Goal: Transaction & Acquisition: Purchase product/service

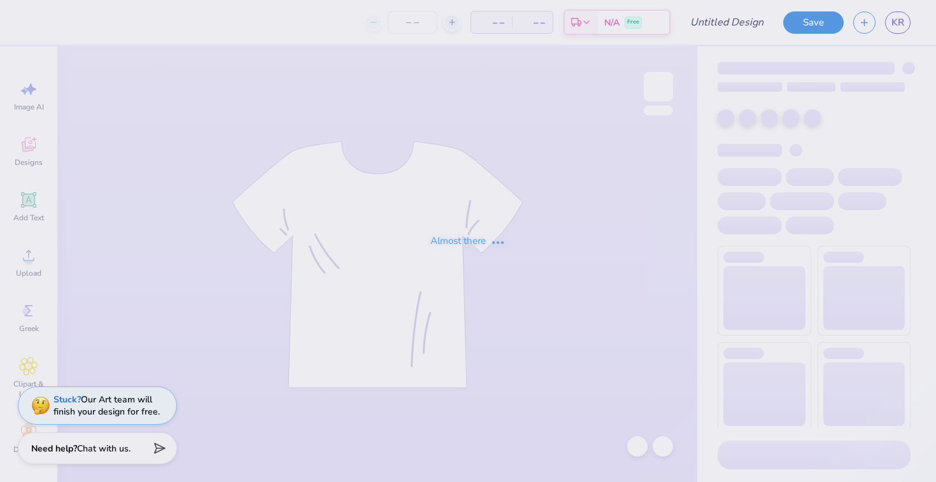
type input "Hoodie 25"
type input "22"
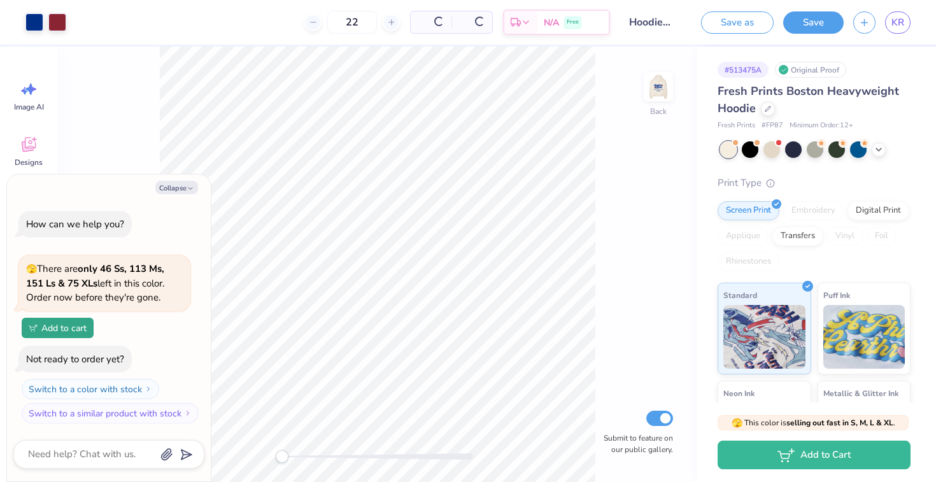
type textarea "x"
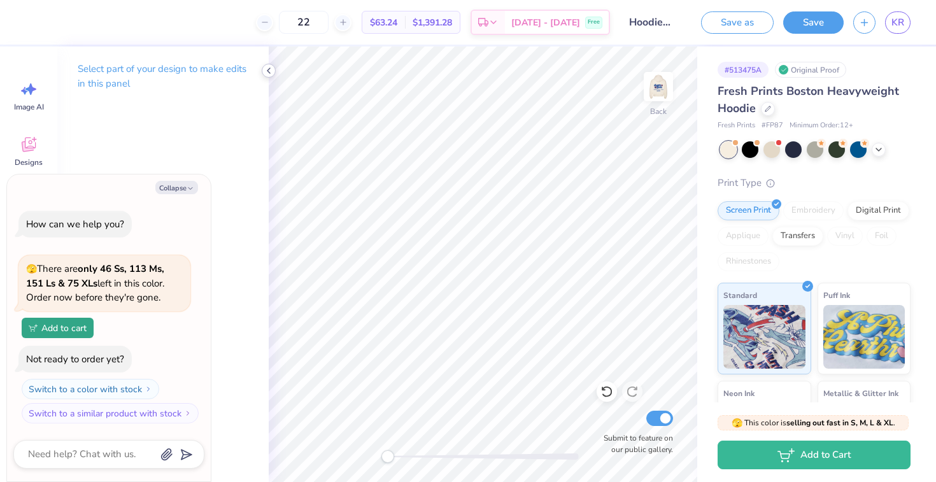
click at [268, 70] on icon at bounding box center [269, 71] width 10 height 10
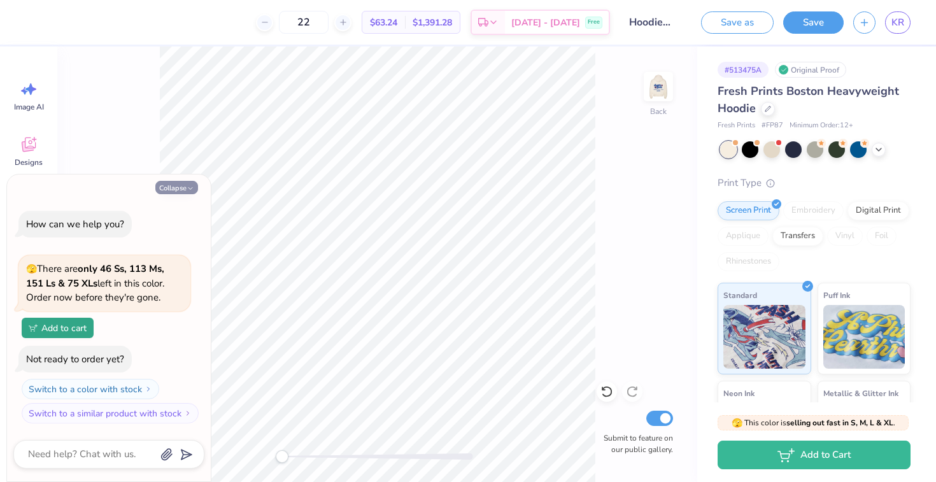
click at [178, 187] on button "Collapse" at bounding box center [176, 187] width 43 height 13
type textarea "x"
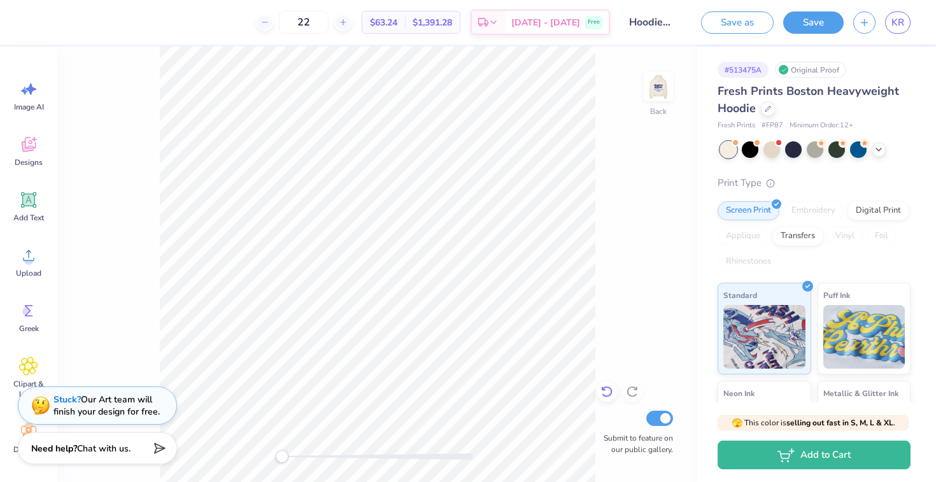
click at [609, 392] on icon at bounding box center [607, 391] width 13 height 13
click at [879, 148] on polyline at bounding box center [878, 148] width 5 height 3
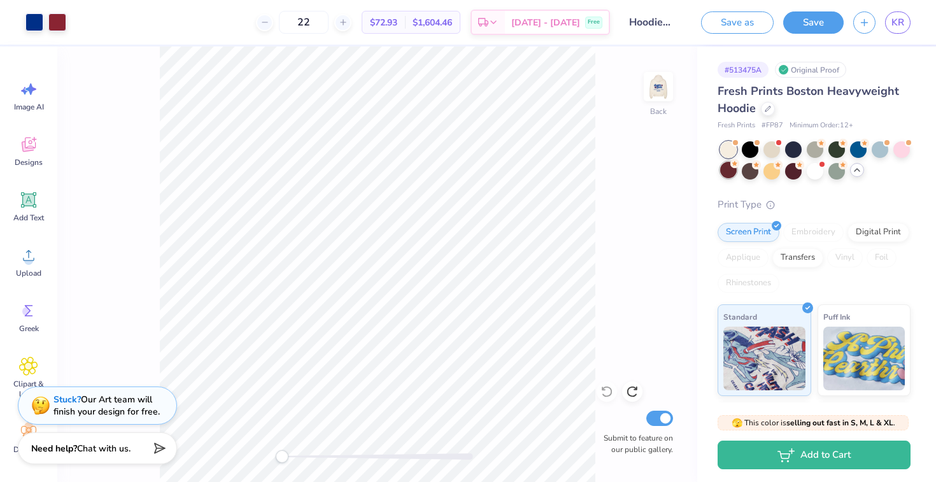
click at [729, 171] on div at bounding box center [728, 170] width 17 height 17
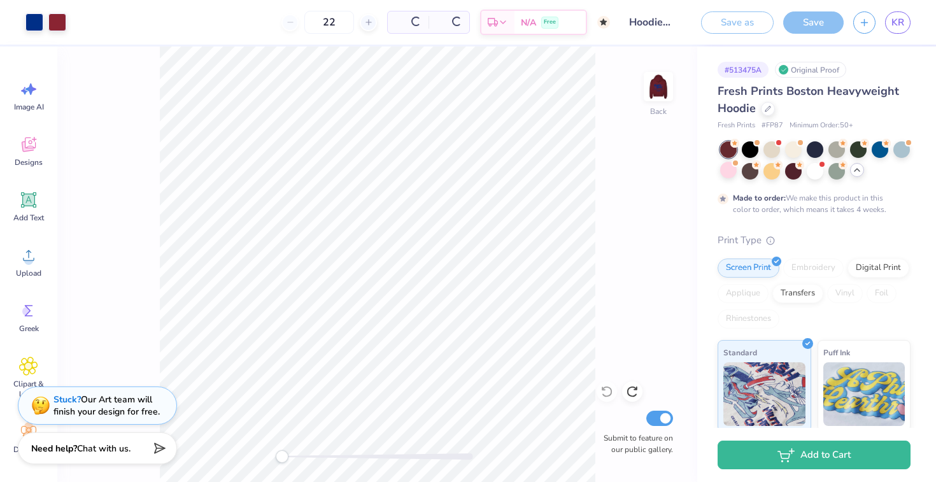
type input "50"
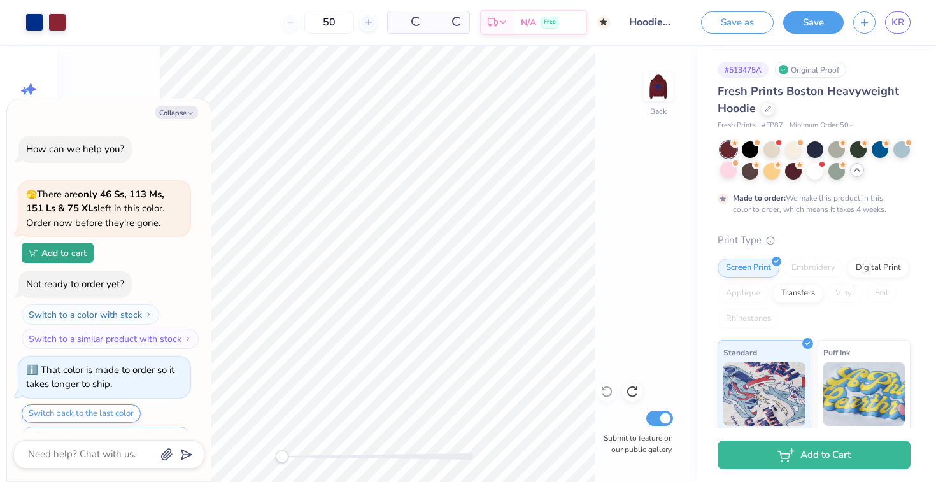
scroll to position [31, 0]
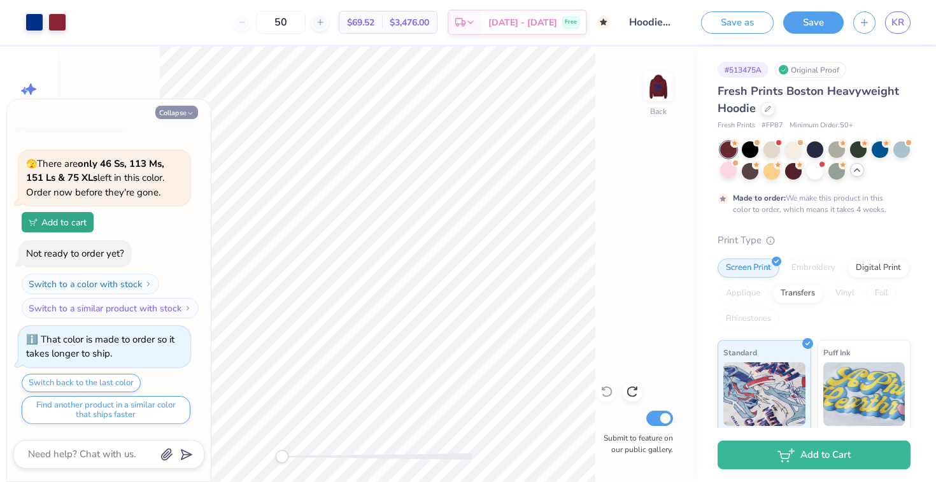
click at [173, 113] on button "Collapse" at bounding box center [176, 112] width 43 height 13
type textarea "x"
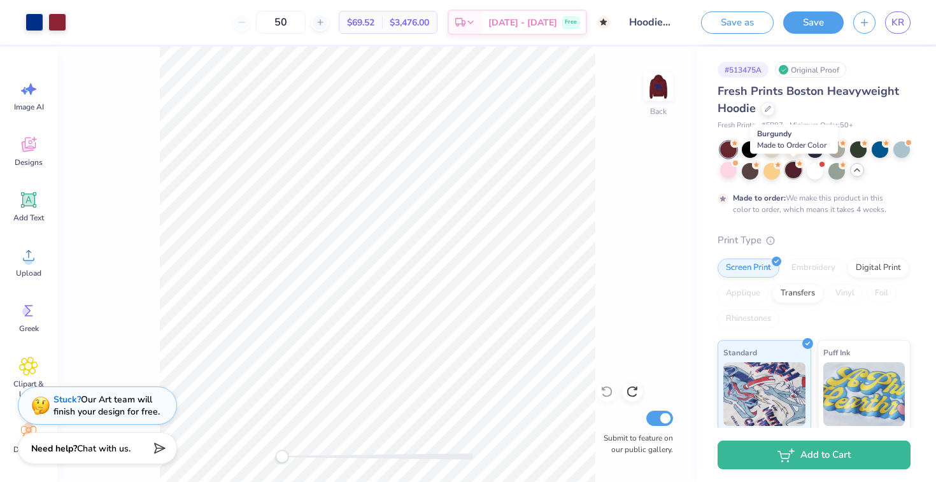
click at [796, 175] on div at bounding box center [793, 170] width 17 height 17
click at [747, 169] on div at bounding box center [750, 170] width 17 height 17
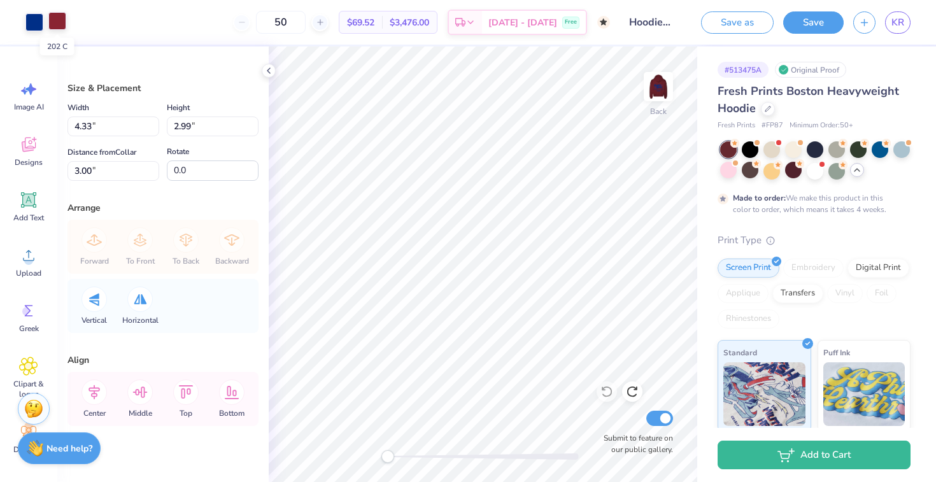
click at [54, 25] on div at bounding box center [57, 21] width 18 height 18
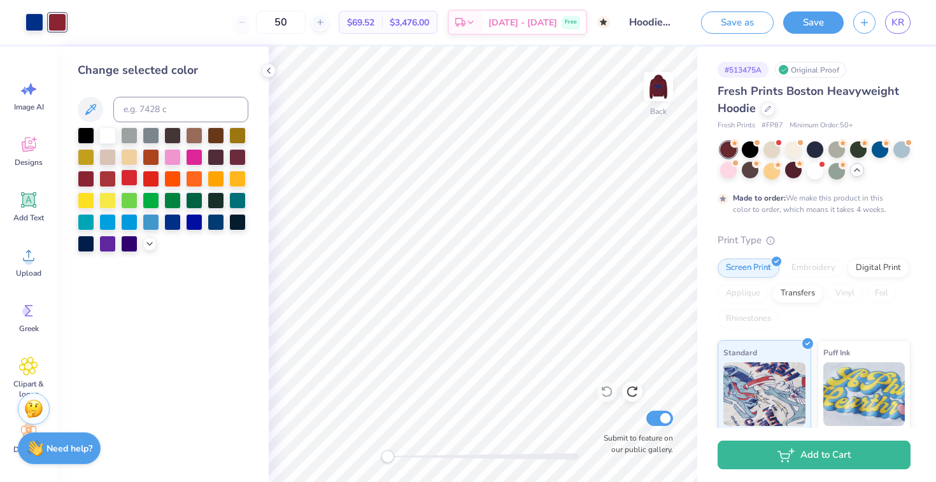
click at [134, 178] on div at bounding box center [129, 177] width 17 height 17
click at [145, 178] on div at bounding box center [151, 177] width 17 height 17
click at [106, 178] on div at bounding box center [107, 177] width 17 height 17
click at [250, 162] on div "Change selected color" at bounding box center [162, 264] width 211 height 436
click at [241, 161] on div at bounding box center [237, 156] width 17 height 17
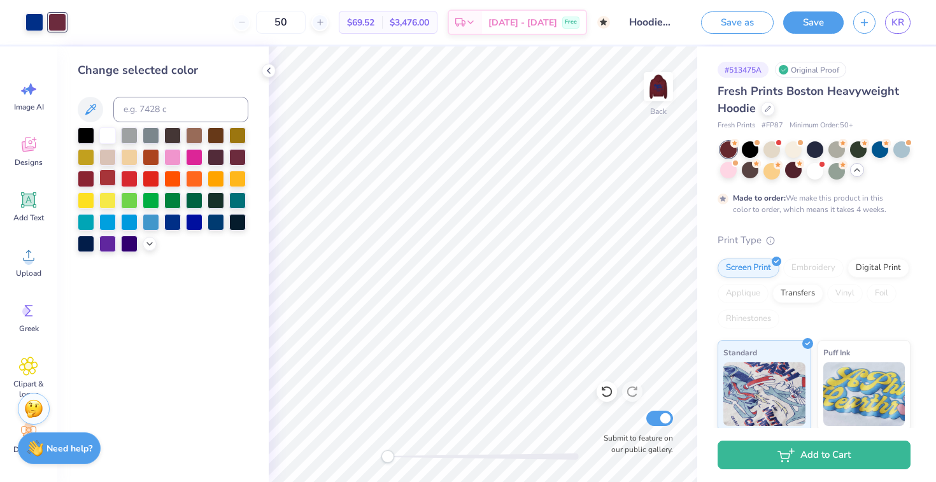
click at [101, 181] on div at bounding box center [107, 177] width 17 height 17
click at [37, 27] on div at bounding box center [34, 21] width 18 height 18
click at [191, 228] on div at bounding box center [194, 221] width 17 height 17
click at [55, 20] on div at bounding box center [57, 21] width 18 height 18
click at [113, 134] on div at bounding box center [107, 134] width 17 height 17
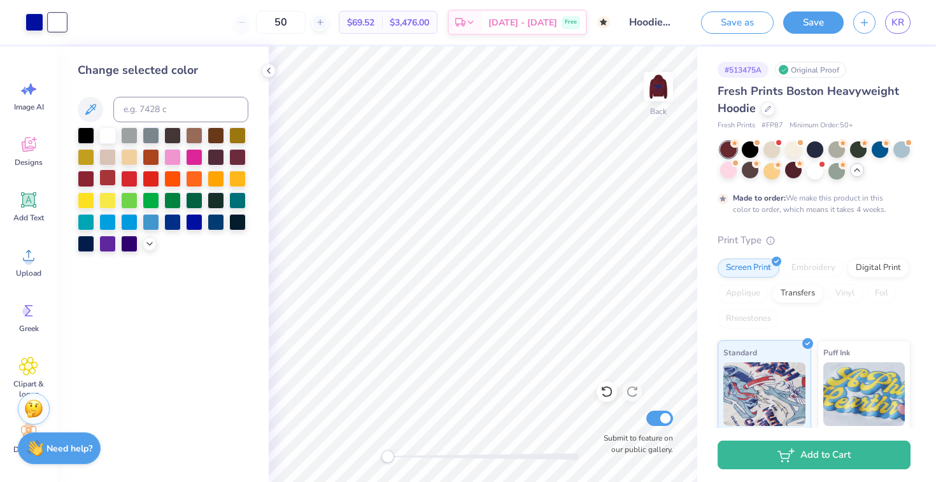
click at [108, 179] on div at bounding box center [107, 177] width 17 height 17
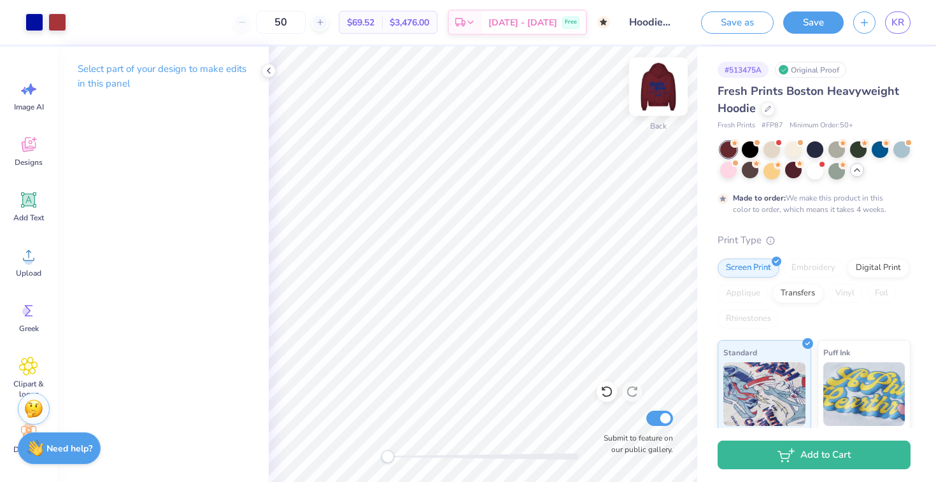
click at [665, 97] on img at bounding box center [658, 86] width 51 height 51
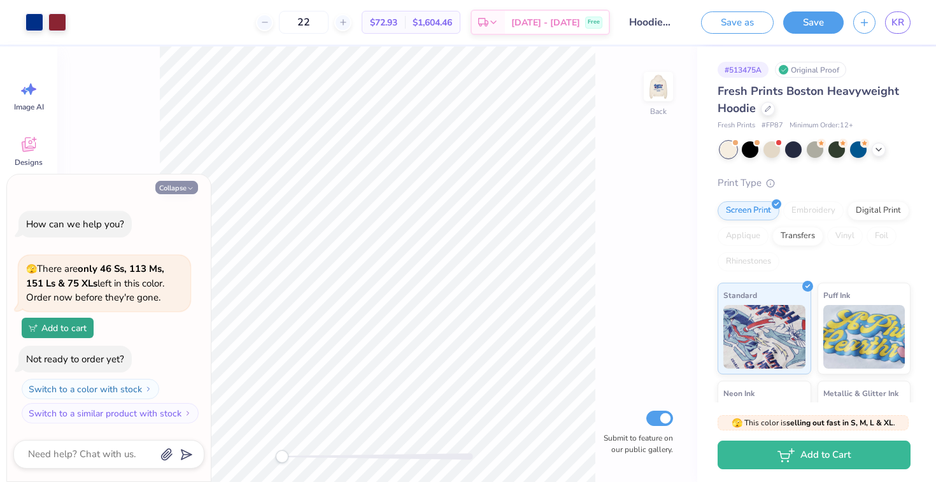
click at [188, 182] on button "Collapse" at bounding box center [176, 187] width 43 height 13
type textarea "x"
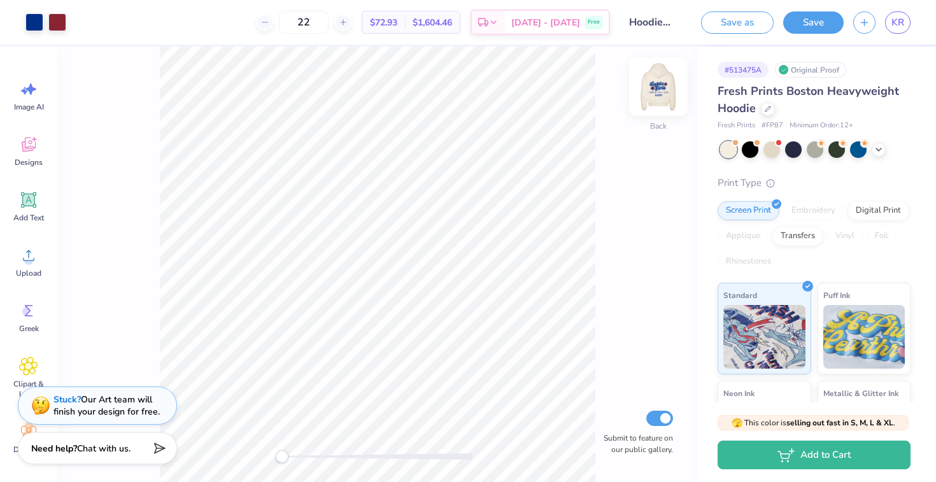
click at [657, 84] on img at bounding box center [658, 86] width 51 height 51
click at [879, 149] on icon at bounding box center [879, 148] width 10 height 10
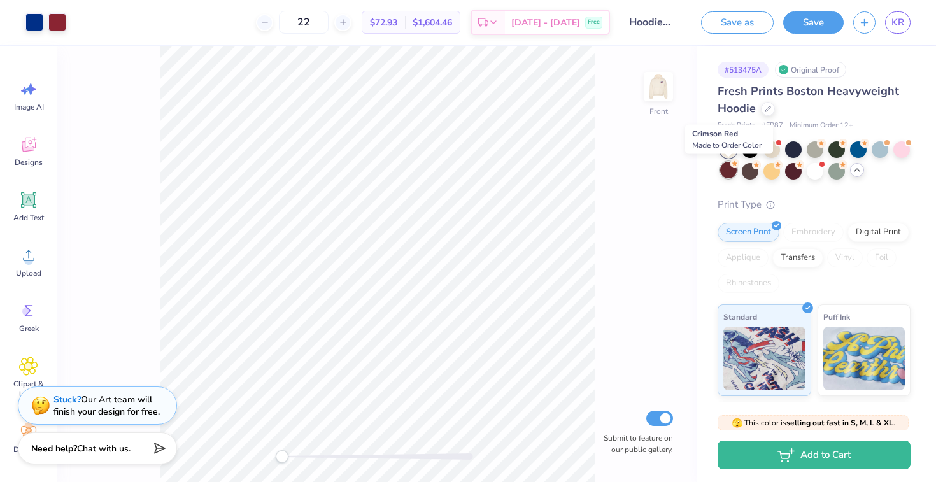
click at [724, 173] on div at bounding box center [728, 170] width 17 height 17
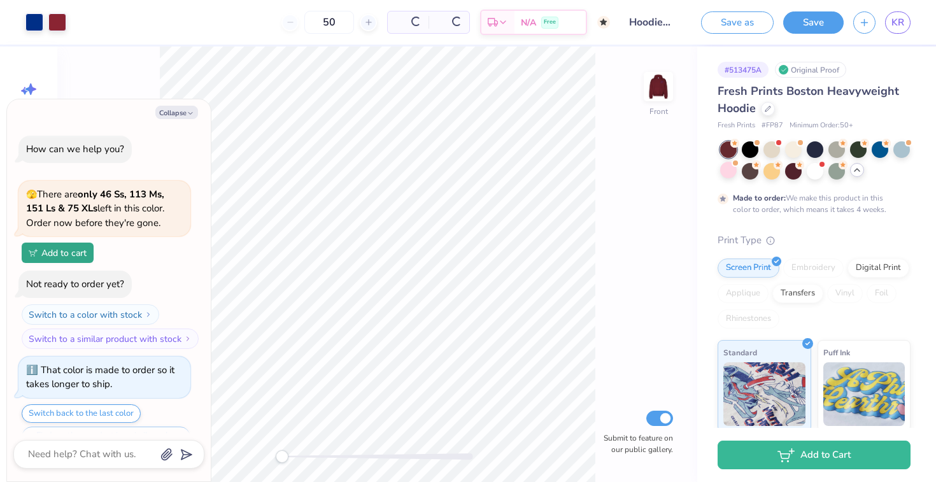
type input "50"
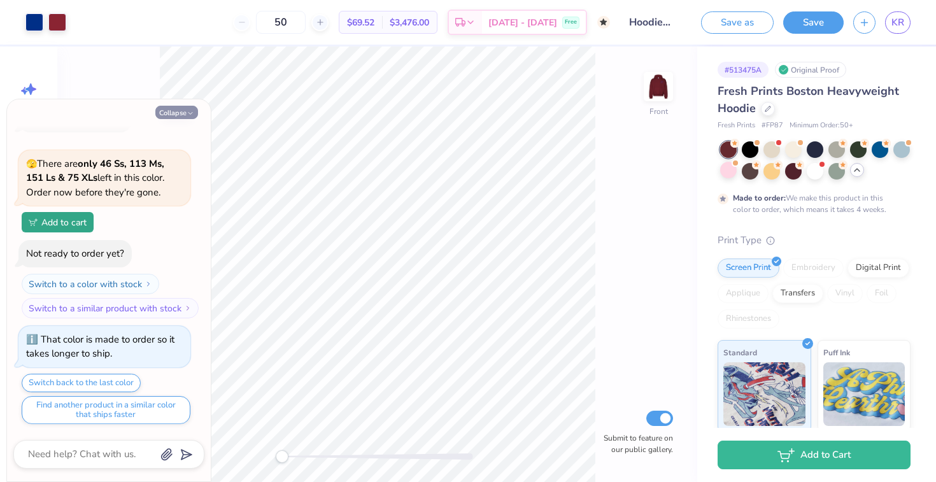
click at [194, 117] on button "Collapse" at bounding box center [176, 112] width 43 height 13
type textarea "x"
